Goal: Information Seeking & Learning: Learn about a topic

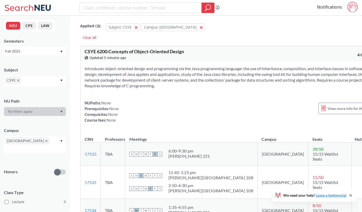
click at [18, 80] on icon "X to remove pill" at bounding box center [18, 80] width 2 height 2
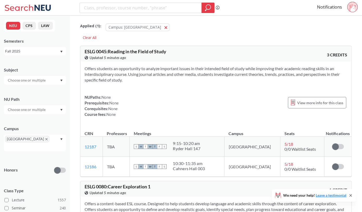
click at [27, 81] on input "text" at bounding box center [27, 80] width 44 height 6
click at [35, 79] on input "text" at bounding box center [27, 80] width 44 height 6
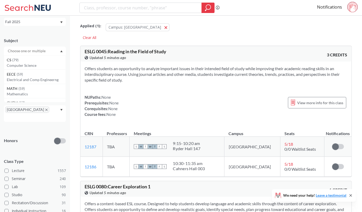
scroll to position [30, 0]
type input "info"
click at [17, 58] on span "( 17 )" at bounding box center [20, 59] width 6 height 4
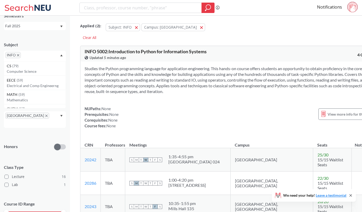
click at [179, 107] on div "NUPaths: None Prerequisites: None Corequisites: None Course fees: None View mor…" at bounding box center [231, 117] width 293 height 23
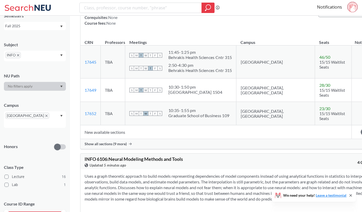
scroll to position [476, 0]
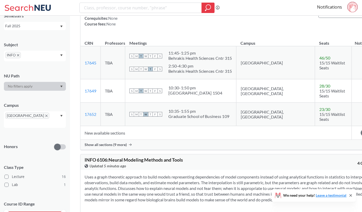
click at [174, 37] on th "Meetings" at bounding box center [180, 40] width 111 height 11
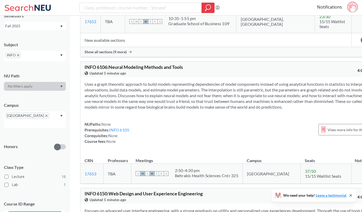
scroll to position [569, 0]
click at [182, 106] on div "Uses a graph theoretic approach to build models representing dependencies of mo…" at bounding box center [230, 114] width 301 height 75
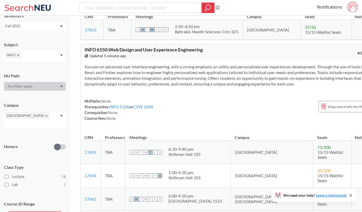
scroll to position [709, 0]
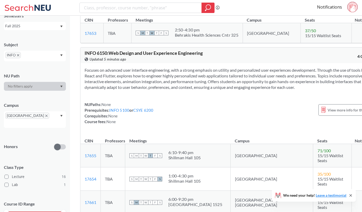
click at [187, 106] on div "NUPaths: None Prerequisites: INFO 5100 or CSYE 6200 Corequisites: None Course f…" at bounding box center [231, 113] width 293 height 23
click at [185, 94] on div "Focuses on advanced user interface engineering, with a strong emphasis on utili…" at bounding box center [230, 98] width 301 height 70
click at [175, 88] on section "Focuses on advanced user interface engineering, with a strong emphasis on utili…" at bounding box center [231, 78] width 293 height 23
drag, startPoint x: 168, startPoint y: 88, endPoint x: 94, endPoint y: 67, distance: 76.5
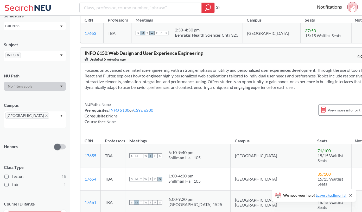
click at [94, 67] on section "Focuses on advanced user interface engineering, with a strong emphasis on utili…" at bounding box center [231, 78] width 293 height 23
click at [109, 68] on section "Focuses on advanced user interface engineering, with a strong emphasis on utili…" at bounding box center [231, 78] width 293 height 23
drag, startPoint x: 106, startPoint y: 64, endPoint x: 172, endPoint y: 89, distance: 70.5
click at [173, 89] on section "Focuses on advanced user interface engineering, with a strong emphasis on utili…" at bounding box center [231, 78] width 293 height 23
click at [168, 89] on section "Focuses on advanced user interface engineering, with a strong emphasis on utili…" at bounding box center [231, 78] width 293 height 23
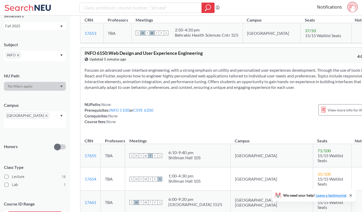
drag, startPoint x: 168, startPoint y: 89, endPoint x: 106, endPoint y: 63, distance: 67.2
click at [106, 67] on section "Focuses on advanced user interface engineering, with a strong emphasis on utili…" at bounding box center [231, 78] width 293 height 23
click at [186, 95] on div "Focuses on advanced user interface engineering, with a strong emphasis on utili…" at bounding box center [230, 98] width 301 height 70
drag, startPoint x: 168, startPoint y: 88, endPoint x: 105, endPoint y: 64, distance: 67.1
click at [105, 67] on section "Focuses on advanced user interface engineering, with a strong emphasis on utili…" at bounding box center [231, 78] width 293 height 23
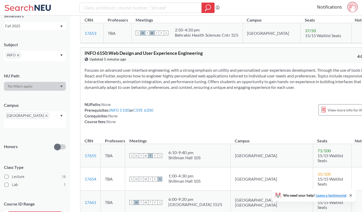
click at [181, 88] on section "Focuses on advanced user interface engineering, with a strong emphasis on utili…" at bounding box center [231, 78] width 293 height 23
drag, startPoint x: 170, startPoint y: 87, endPoint x: 173, endPoint y: 64, distance: 23.1
click at [173, 67] on section "Focuses on advanced user interface engineering, with a strong emphasis on utili…" at bounding box center [231, 78] width 293 height 23
click at [175, 87] on section "Focuses on advanced user interface engineering, with a strong emphasis on utili…" at bounding box center [231, 78] width 293 height 23
drag, startPoint x: 169, startPoint y: 88, endPoint x: 173, endPoint y: 64, distance: 24.6
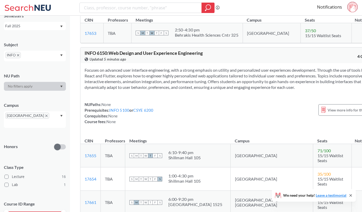
click at [173, 67] on section "Focuses on advanced user interface engineering, with a strong emphasis on utili…" at bounding box center [231, 78] width 293 height 23
click at [169, 87] on section "Focuses on advanced user interface engineering, with a strong emphasis on utili…" at bounding box center [231, 78] width 293 height 23
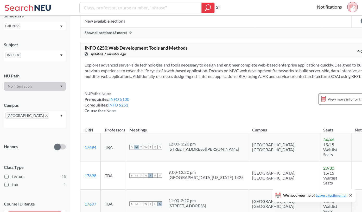
scroll to position [1326, 0]
drag, startPoint x: 110, startPoint y: 20, endPoint x: 202, endPoint y: 19, distance: 91.5
click at [202, 45] on div "INFO 6250 : Web Development Tools and Methods View this course on Banner. Updat…" at bounding box center [158, 50] width 146 height 11
click at [148, 62] on section "Explores advanced server-side technologies and tools necessary to design and en…" at bounding box center [231, 70] width 293 height 17
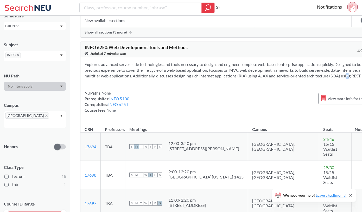
click at [150, 62] on section "Explores advanced server-side technologies and tools necessary to design and en…" at bounding box center [231, 70] width 293 height 17
click at [195, 57] on div "Explores advanced server-side technologies and tools necessary to design and en…" at bounding box center [230, 89] width 301 height 64
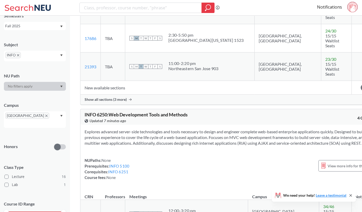
scroll to position [1258, 0]
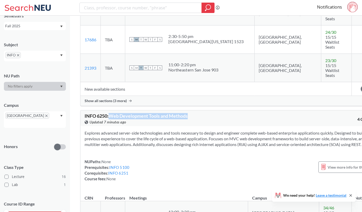
drag, startPoint x: 195, startPoint y: 87, endPoint x: 110, endPoint y: 86, distance: 84.8
click at [110, 114] on div "INFO 6250 : Web Development Tools and Methods View this course on Banner. Updat…" at bounding box center [158, 119] width 146 height 11
click at [183, 130] on section "Explores advanced server-side technologies and tools necessary to design and en…" at bounding box center [231, 138] width 293 height 17
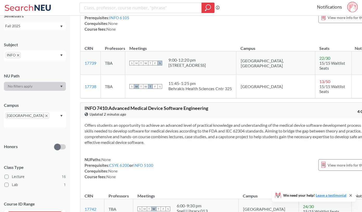
scroll to position [2666, 0]
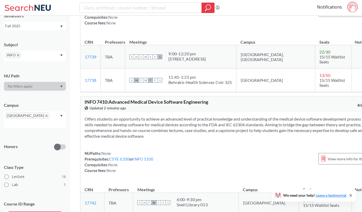
click at [205, 151] on div "NUPaths: None Prerequisites: CSYE 6200 or INFO 5100 Corequisites: None Course f…" at bounding box center [231, 162] width 293 height 23
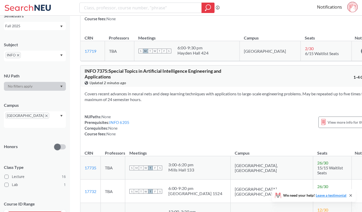
scroll to position [2355, 0]
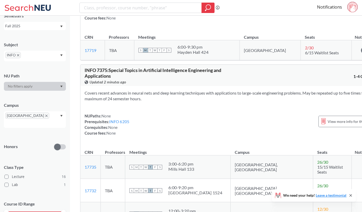
click at [206, 86] on div "Covers recent advances in neural nets and deep learning techniques with applica…" at bounding box center [230, 115] width 301 height 58
click at [201, 113] on div "NUPaths: None Prerequisites: INFO 6205 Corequisites: None Course fees: None Vie…" at bounding box center [231, 124] width 293 height 23
